Goal: Transaction & Acquisition: Purchase product/service

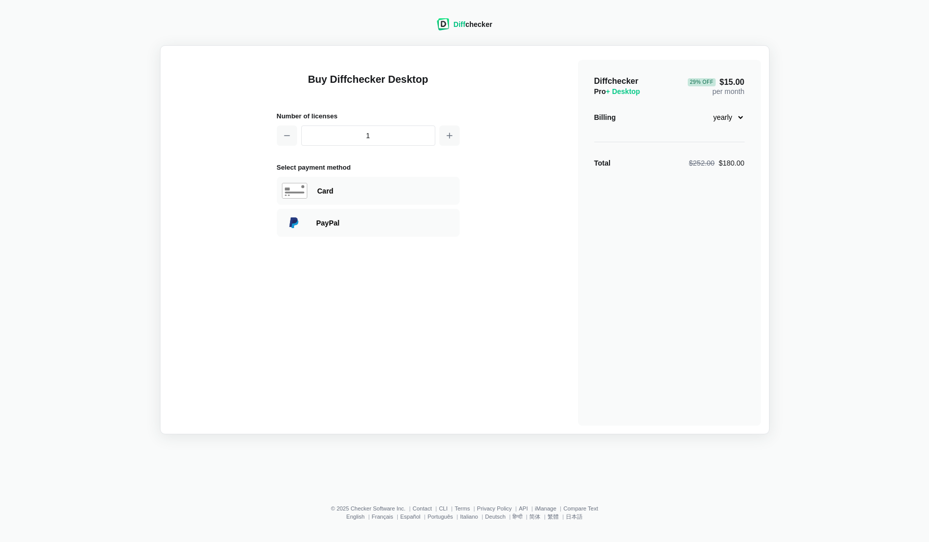
click at [739, 116] on select "monthly yearly" at bounding box center [723, 117] width 44 height 17
click at [714, 82] on div "29 % Off" at bounding box center [701, 82] width 27 height 8
click at [641, 79] on h2 "Diffchecker Pro + Desktop" at bounding box center [617, 86] width 46 height 20
click at [454, 140] on button "button" at bounding box center [449, 135] width 20 height 20
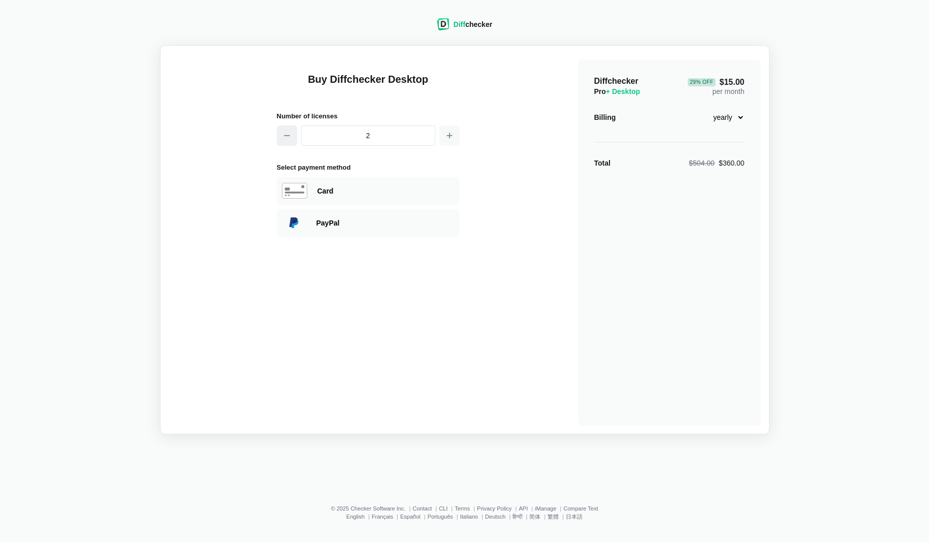
click at [284, 136] on icon "button" at bounding box center [287, 136] width 8 height 8
type input "1"
click at [740, 115] on select "monthly yearly" at bounding box center [723, 117] width 44 height 17
